Goal: Task Accomplishment & Management: Use online tool/utility

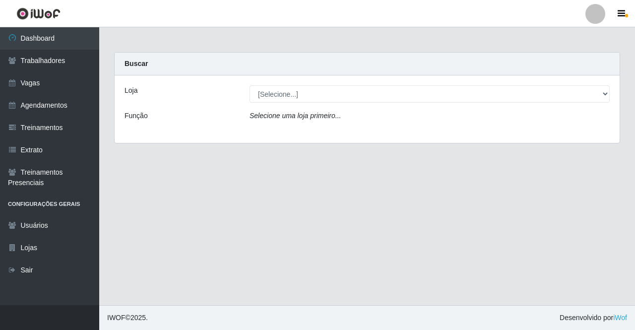
click at [263, 96] on select "[Selecione...] Famiglia [PERSON_NAME] - Ristorante [PERSON_NAME]" at bounding box center [430, 93] width 360 height 17
select select "267"
click at [250, 85] on select "[Selecione...] Famiglia [PERSON_NAME] - Ristorante [PERSON_NAME]" at bounding box center [430, 93] width 360 height 17
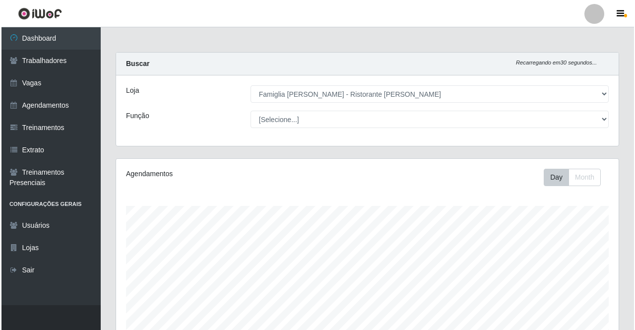
scroll to position [206, 503]
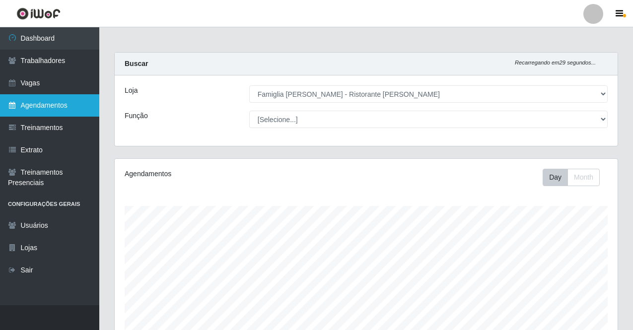
click at [78, 109] on link "Agendamentos" at bounding box center [49, 105] width 99 height 22
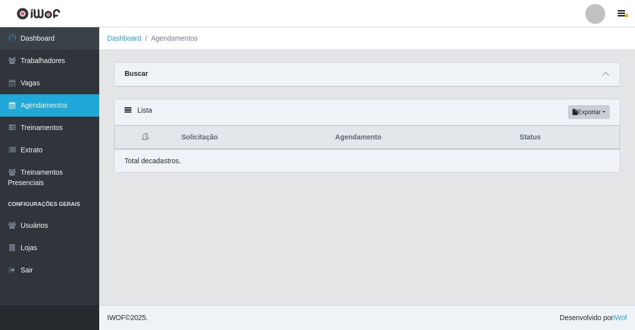
click at [78, 106] on link "Agendamentos" at bounding box center [49, 105] width 99 height 22
click at [43, 102] on link "Agendamentos" at bounding box center [49, 105] width 99 height 22
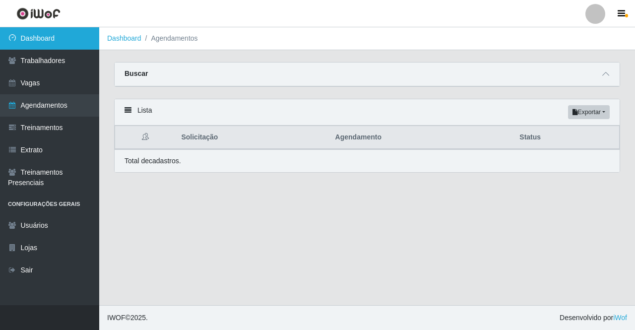
click at [61, 35] on link "Dashboard" at bounding box center [49, 38] width 99 height 22
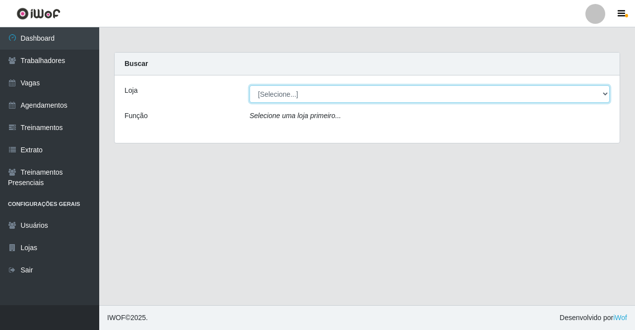
click at [315, 92] on select "[Selecione...] Famiglia [PERSON_NAME] - Ristorante [PERSON_NAME]" at bounding box center [430, 93] width 360 height 17
select select "267"
click at [250, 85] on select "[Selecione...] Famiglia [PERSON_NAME] - Ristorante [PERSON_NAME]" at bounding box center [430, 93] width 360 height 17
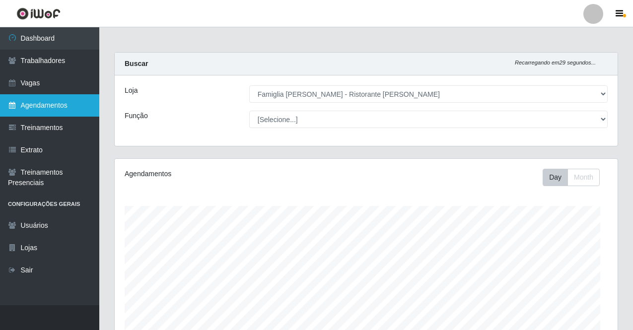
click at [73, 101] on link "Agendamentos" at bounding box center [49, 105] width 99 height 22
